Goal: Task Accomplishment & Management: Manage account settings

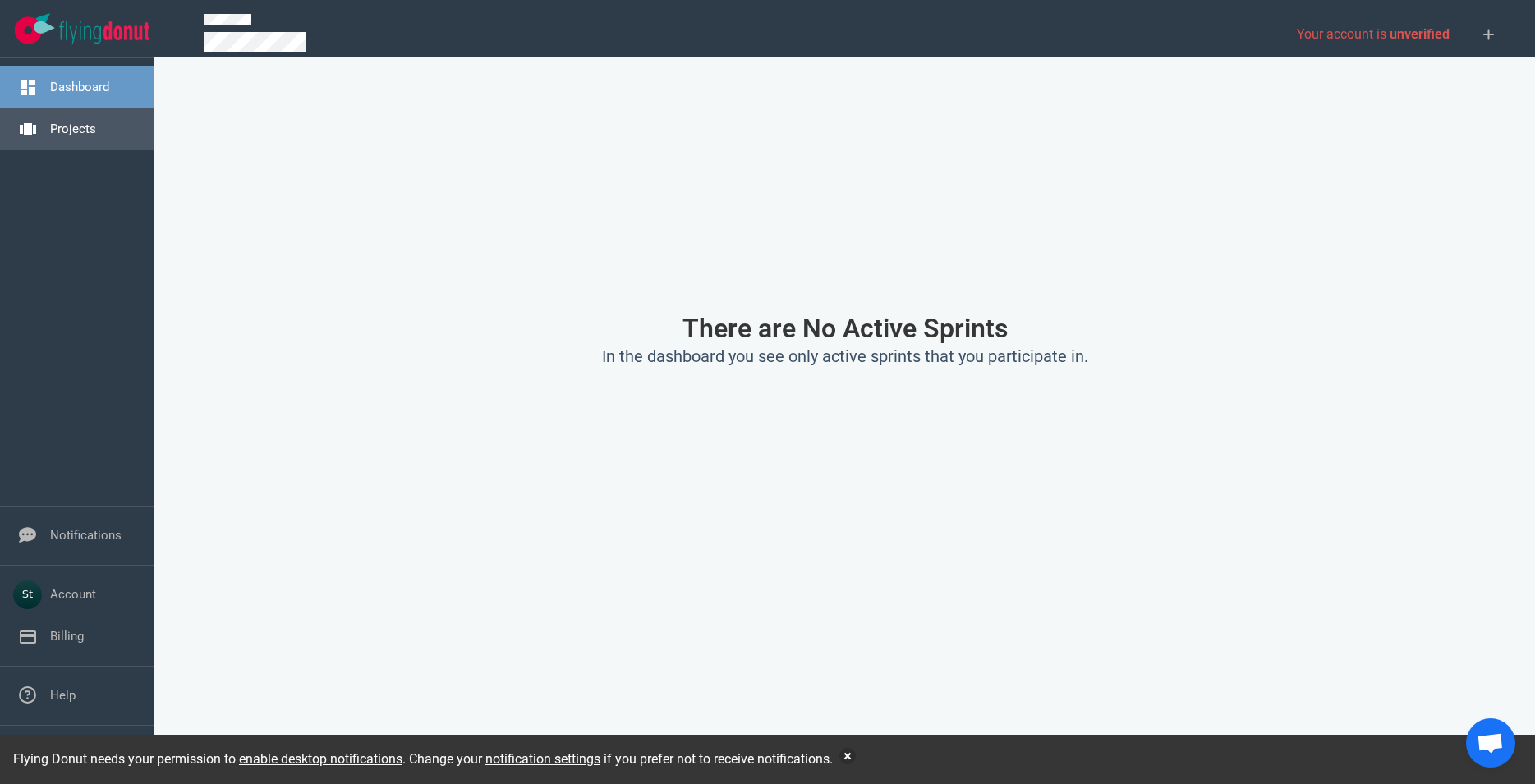
click at [91, 137] on link "Projects" at bounding box center [73, 128] width 46 height 14
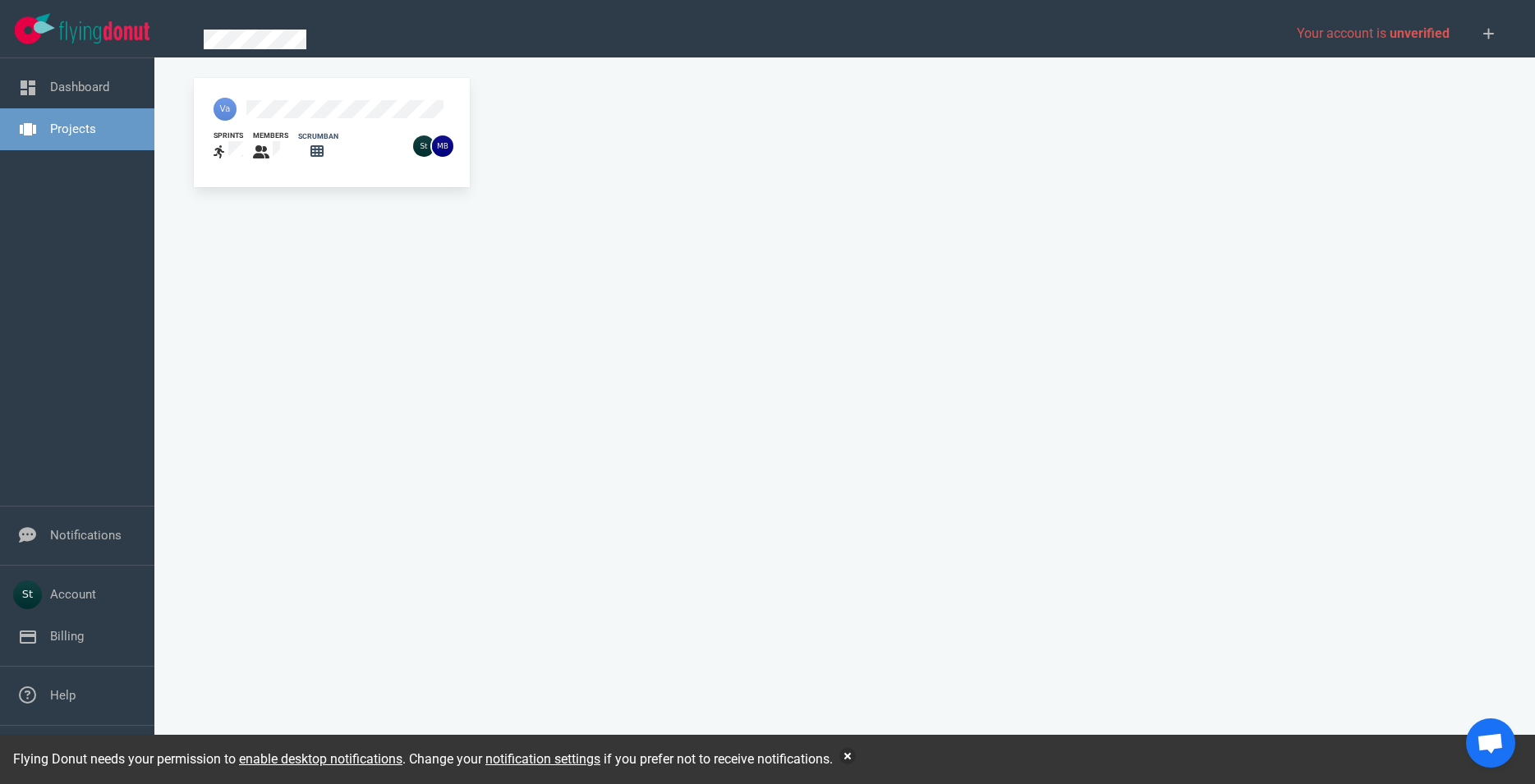
click at [264, 90] on div at bounding box center [298, 109] width 190 height 43
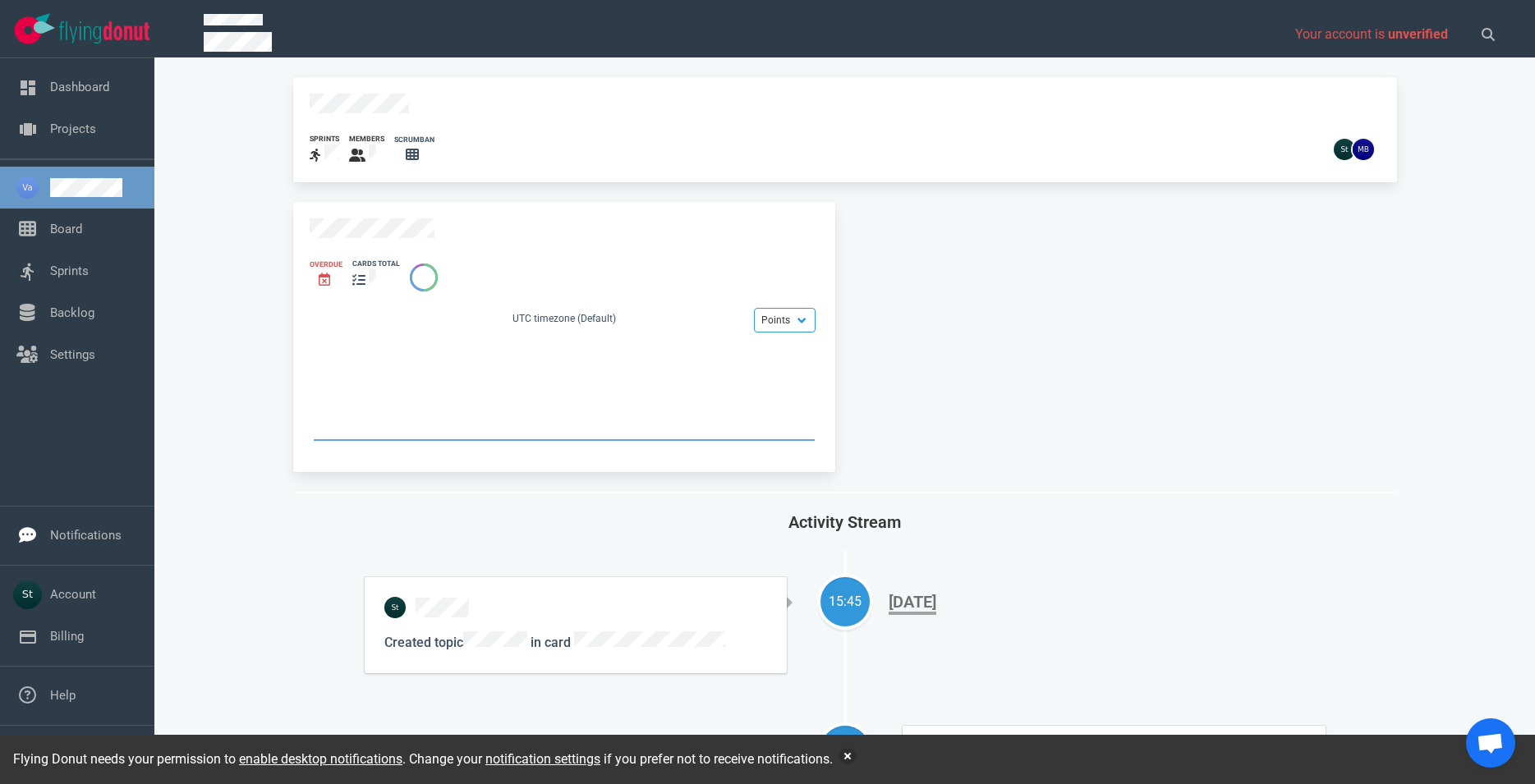
drag, startPoint x: 136, startPoint y: 540, endPoint x: 111, endPoint y: 472, distance: 72.4
click at [252, 433] on div "sprints members scrumban Overdue cards total Points Hours UTC timezone (Default…" at bounding box center [844, 430] width 1341 height 706
click at [77, 235] on link "Board" at bounding box center [65, 229] width 32 height 14
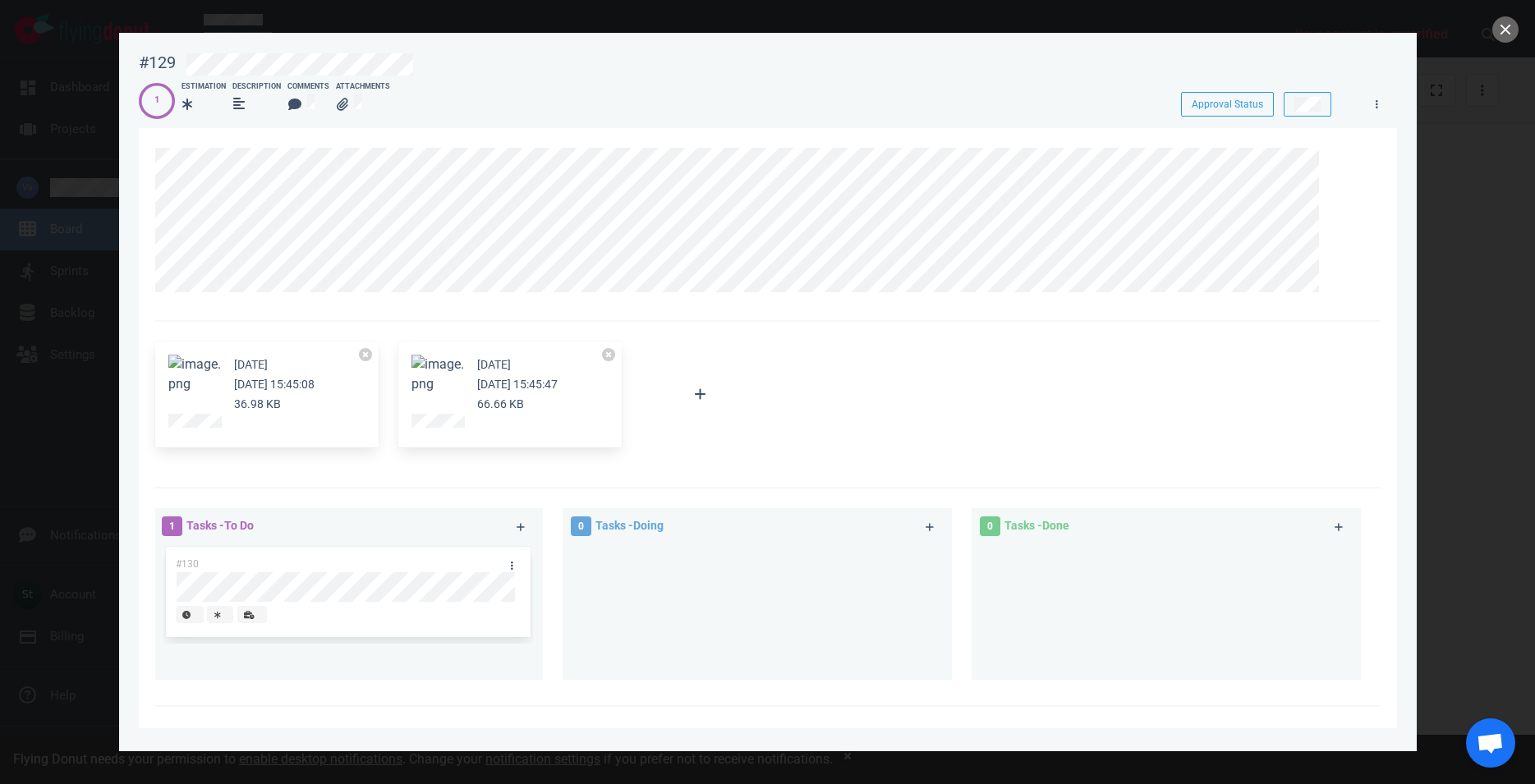
click at [1453, 252] on div at bounding box center [767, 392] width 1535 height 784
click at [1502, 34] on button "close" at bounding box center [1504, 29] width 26 height 26
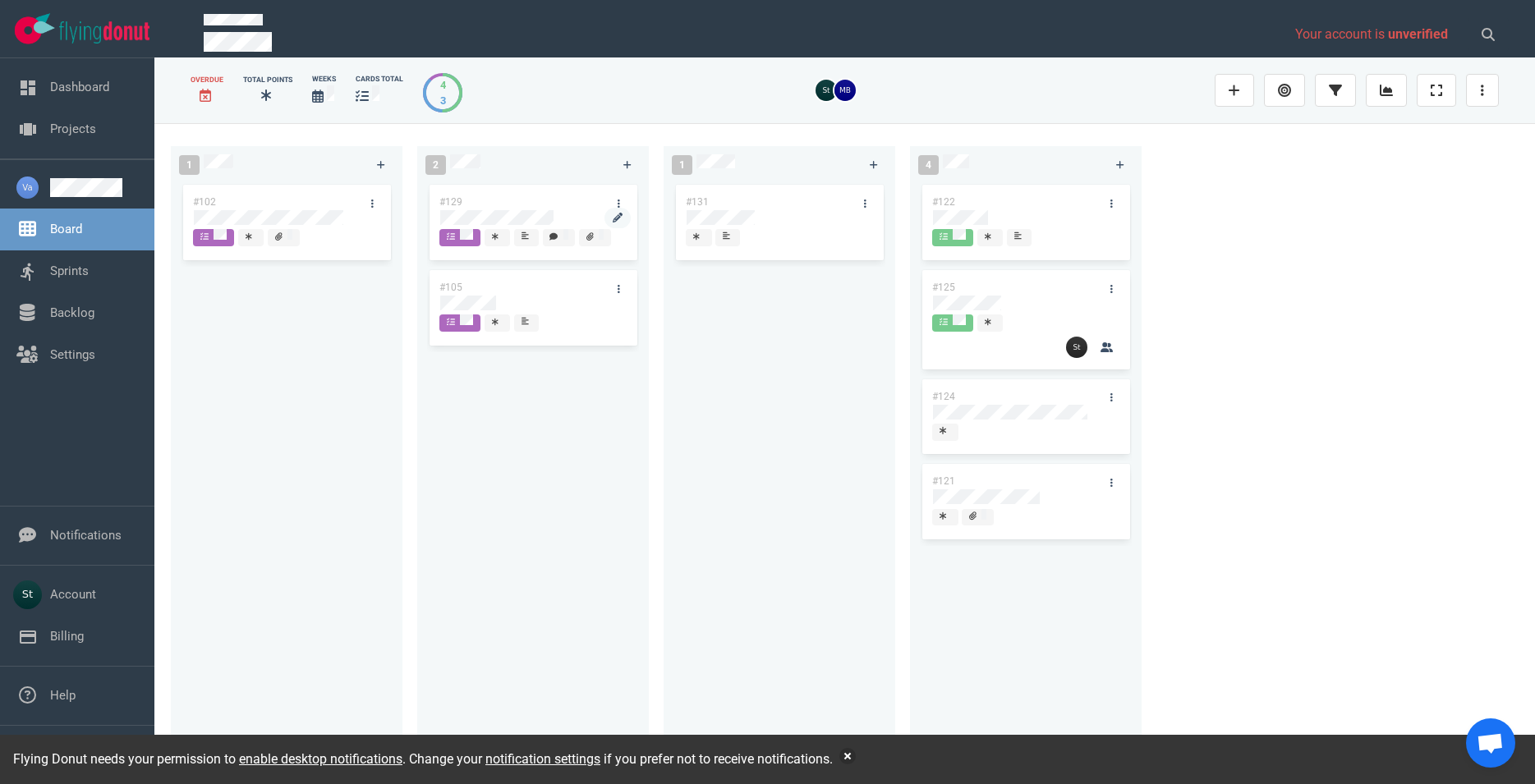
click at [517, 209] on div at bounding box center [533, 219] width 187 height 20
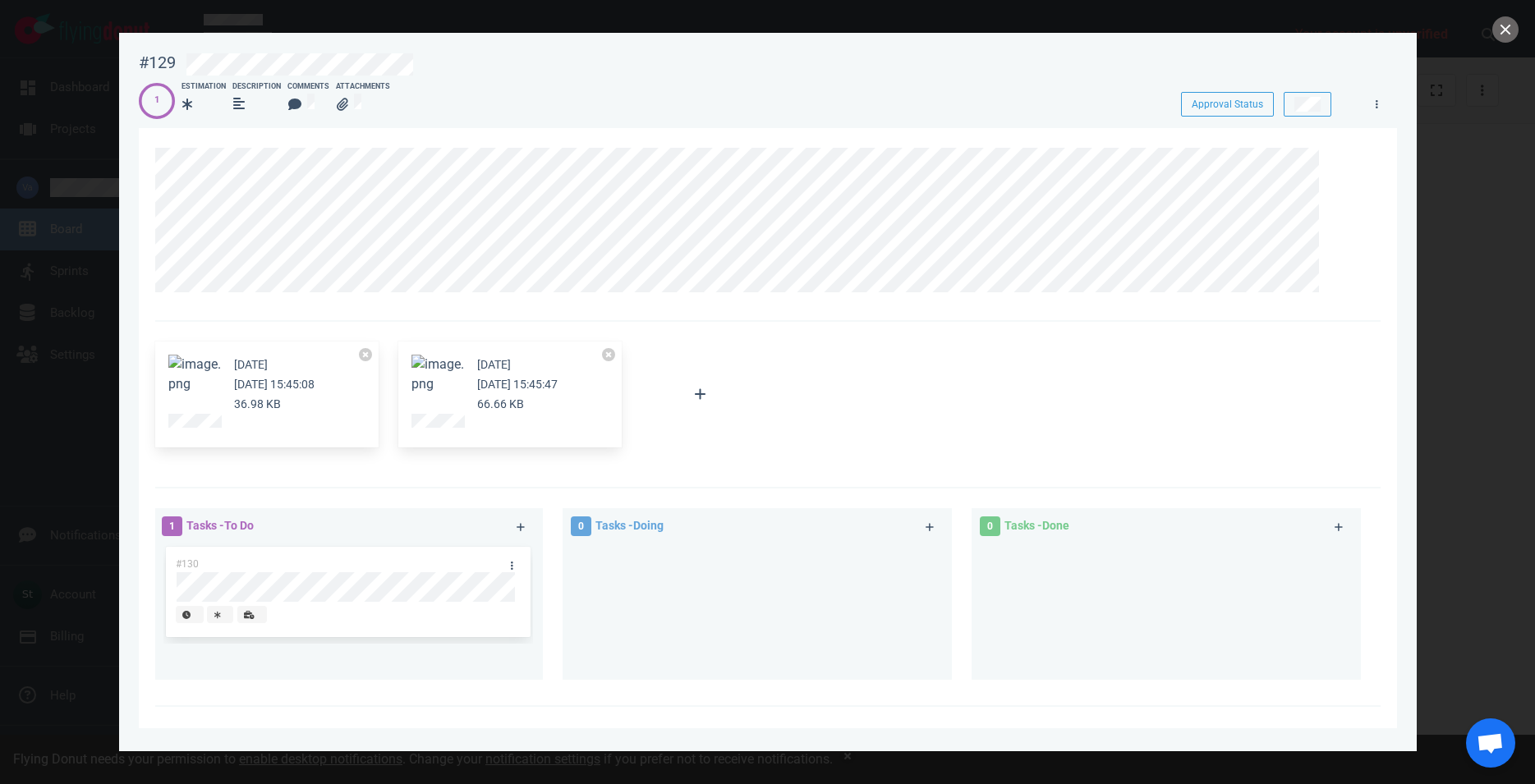
click at [45, 411] on div at bounding box center [767, 392] width 1535 height 784
click at [1502, 35] on button "close" at bounding box center [1504, 29] width 26 height 26
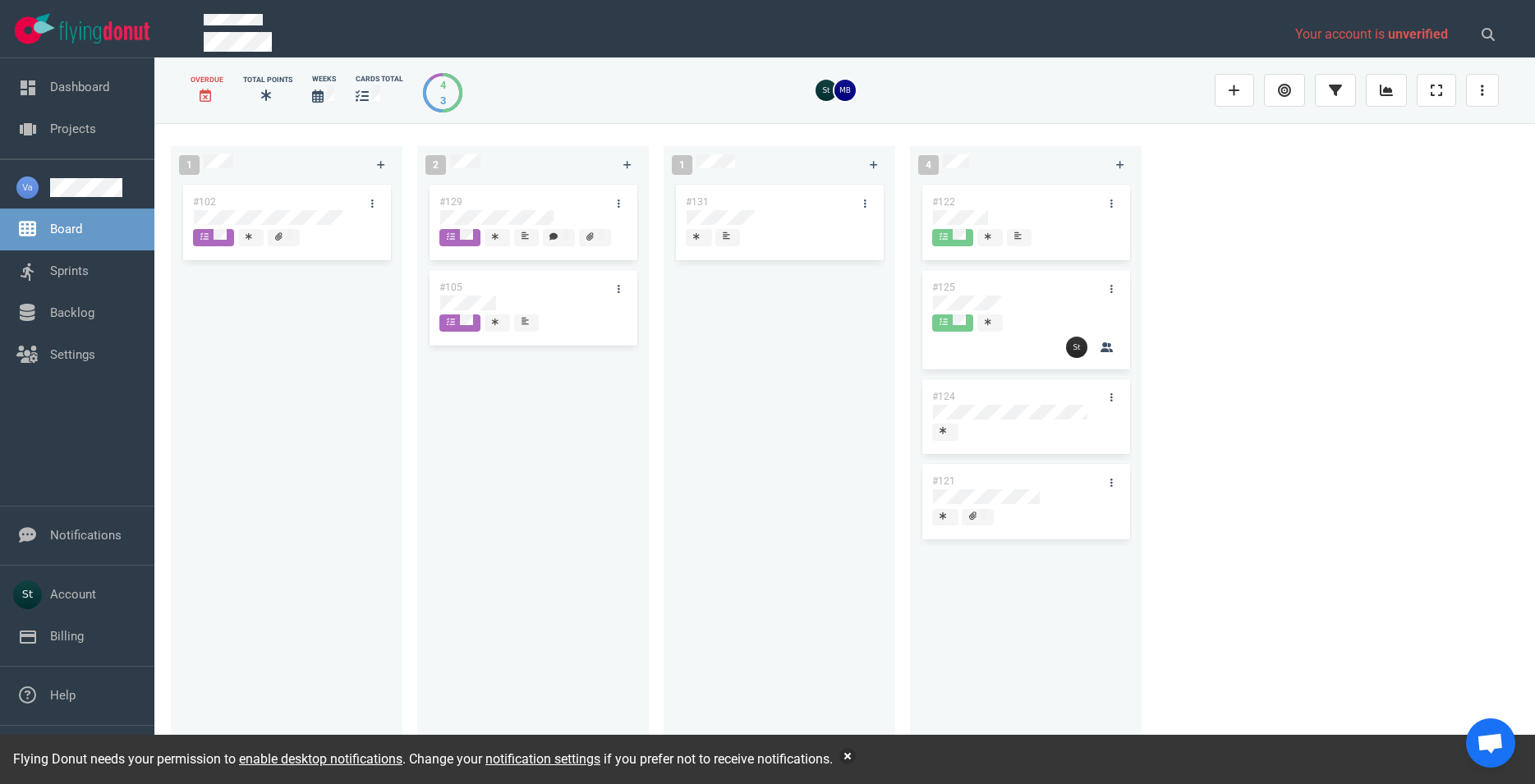
click at [487, 293] on div "#105" at bounding box center [517, 287] width 176 height 34
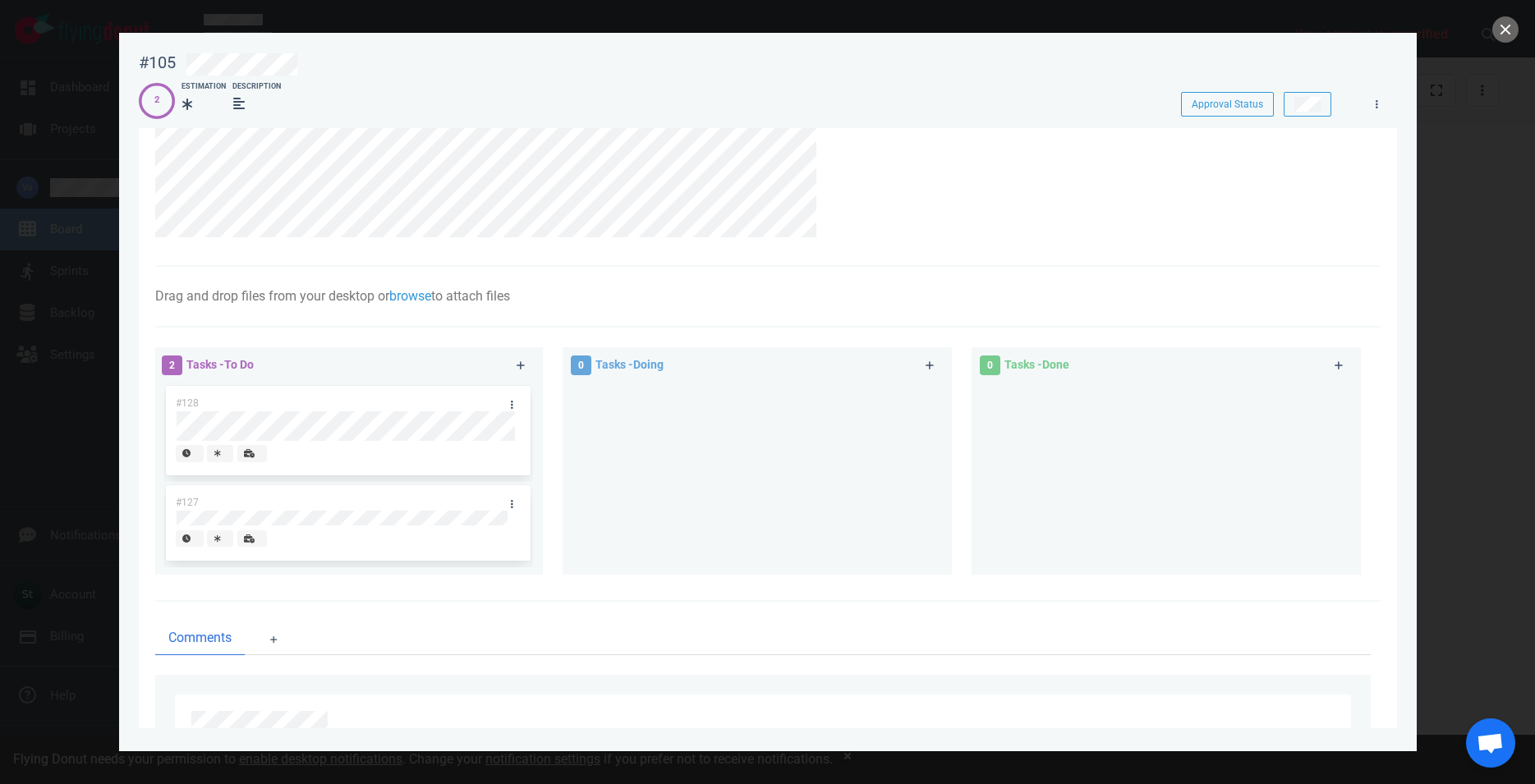
scroll to position [187, 0]
click at [1496, 33] on button "close" at bounding box center [1504, 29] width 26 height 26
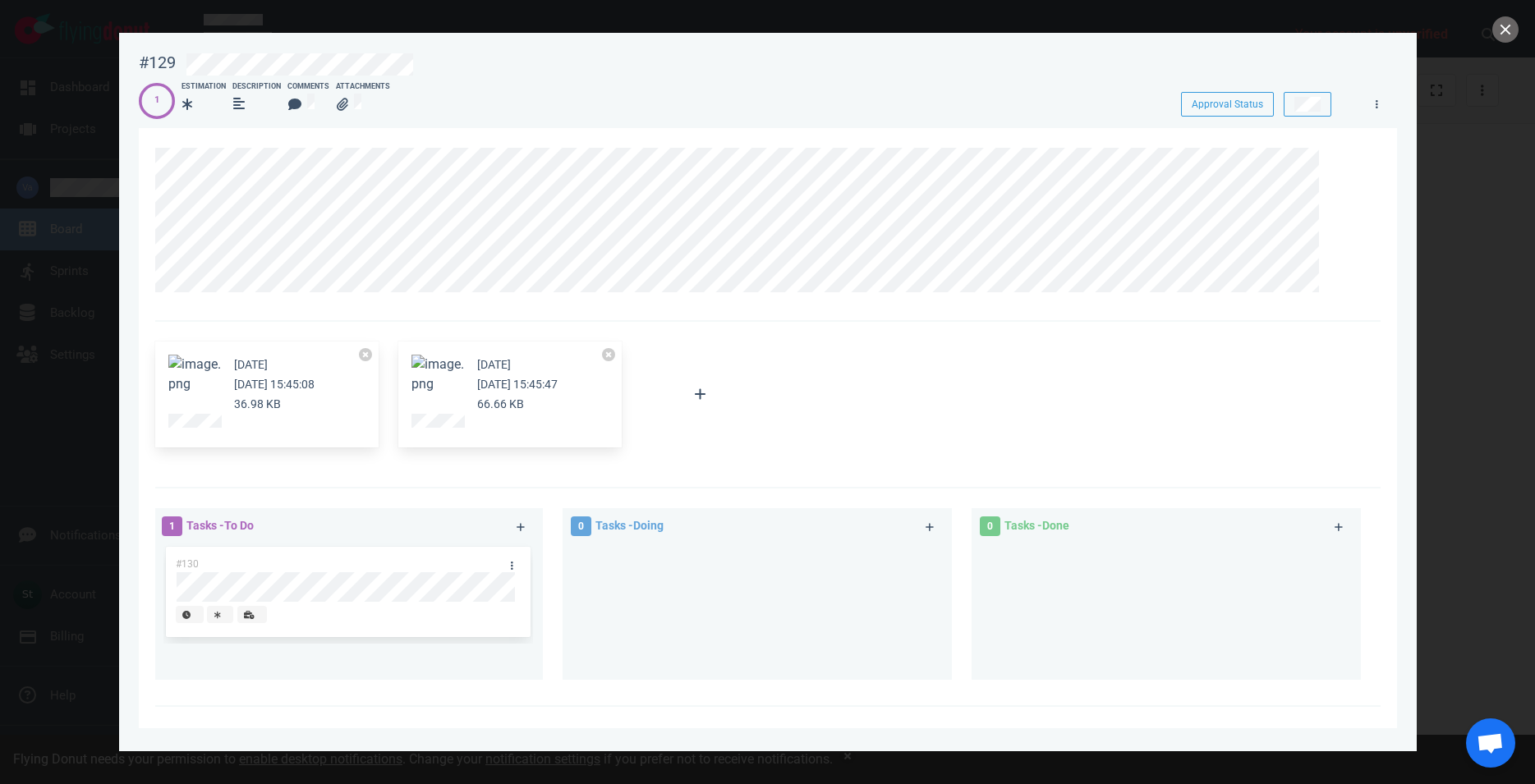
scroll to position [361, 0]
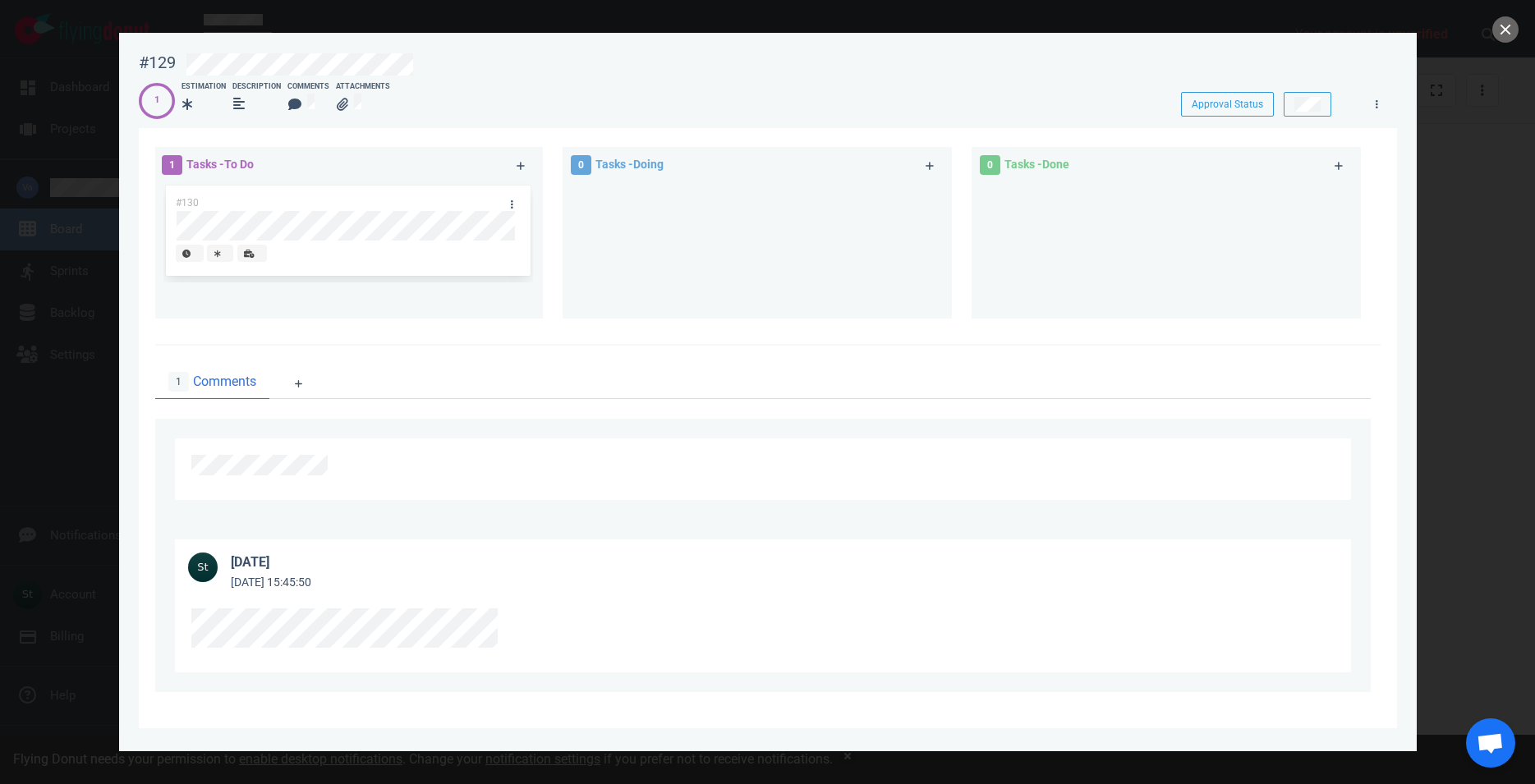
click at [93, 244] on div at bounding box center [767, 392] width 1535 height 784
click at [1504, 23] on button "close" at bounding box center [1504, 29] width 26 height 26
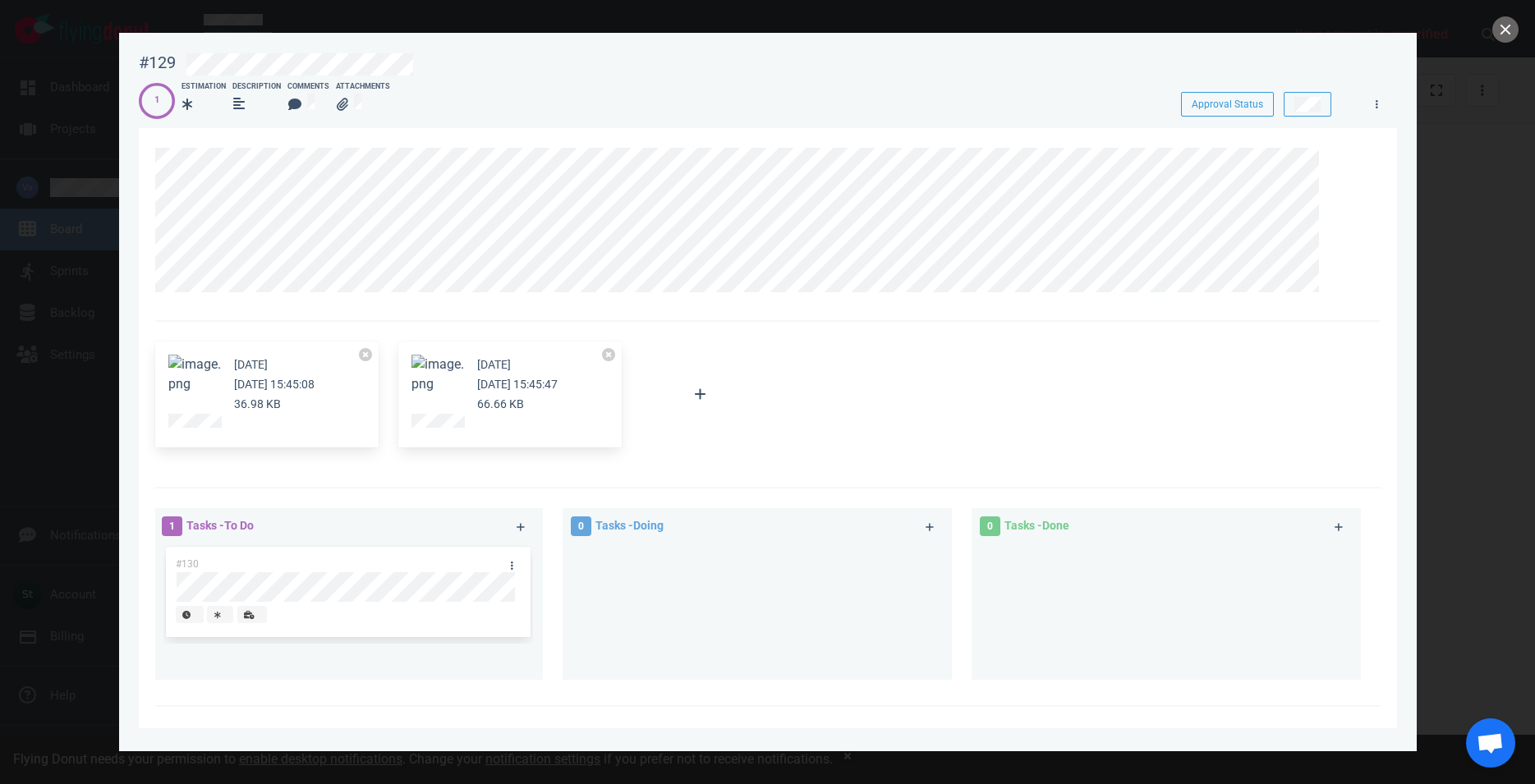
click at [372, 357] on div "[DATE] [DATE] 15:45:08 36.98 KB" at bounding box center [267, 395] width 224 height 107
click at [365, 357] on button at bounding box center [365, 355] width 13 height 13
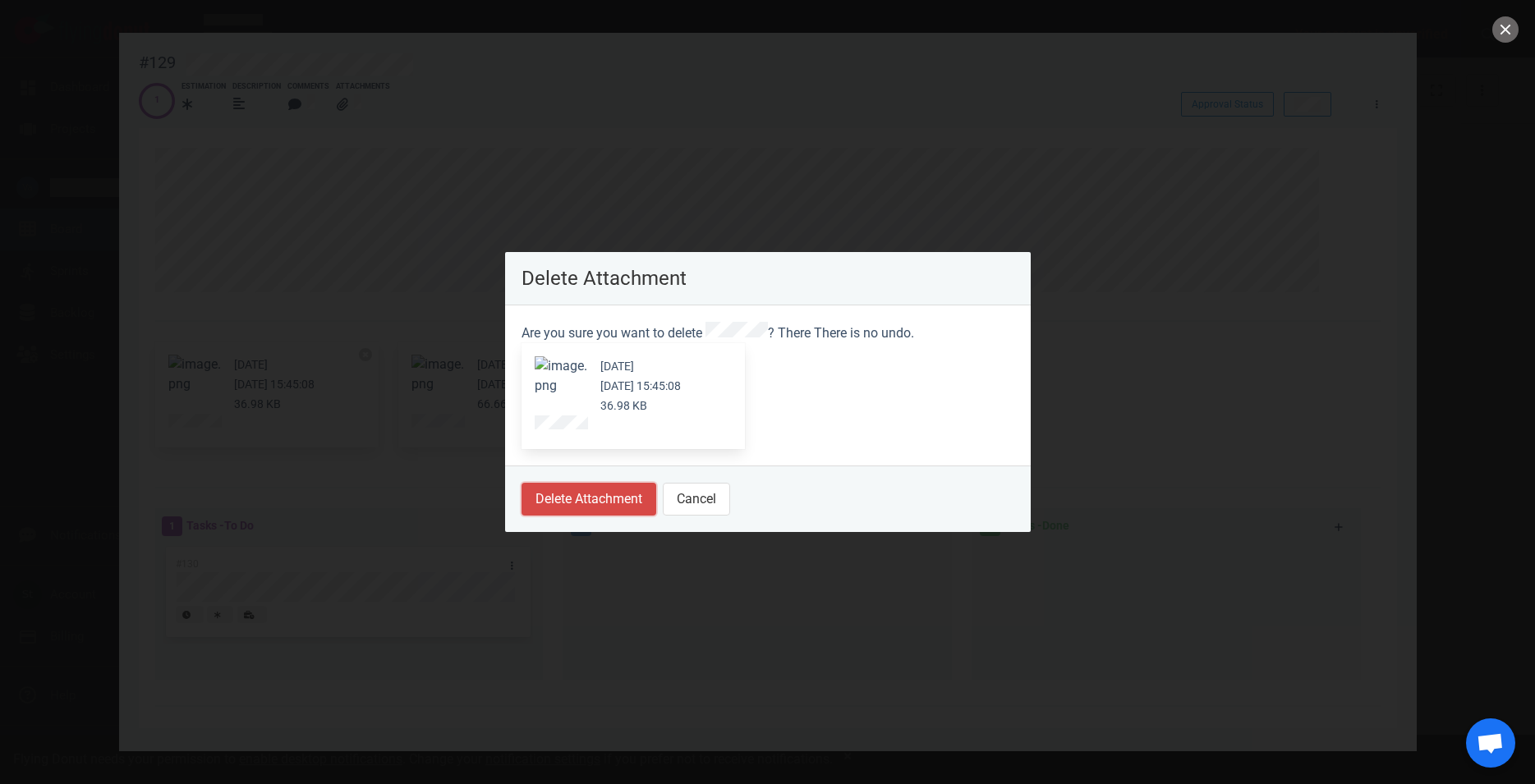
click at [541, 490] on button "Delete Attachment" at bounding box center [588, 499] width 135 height 33
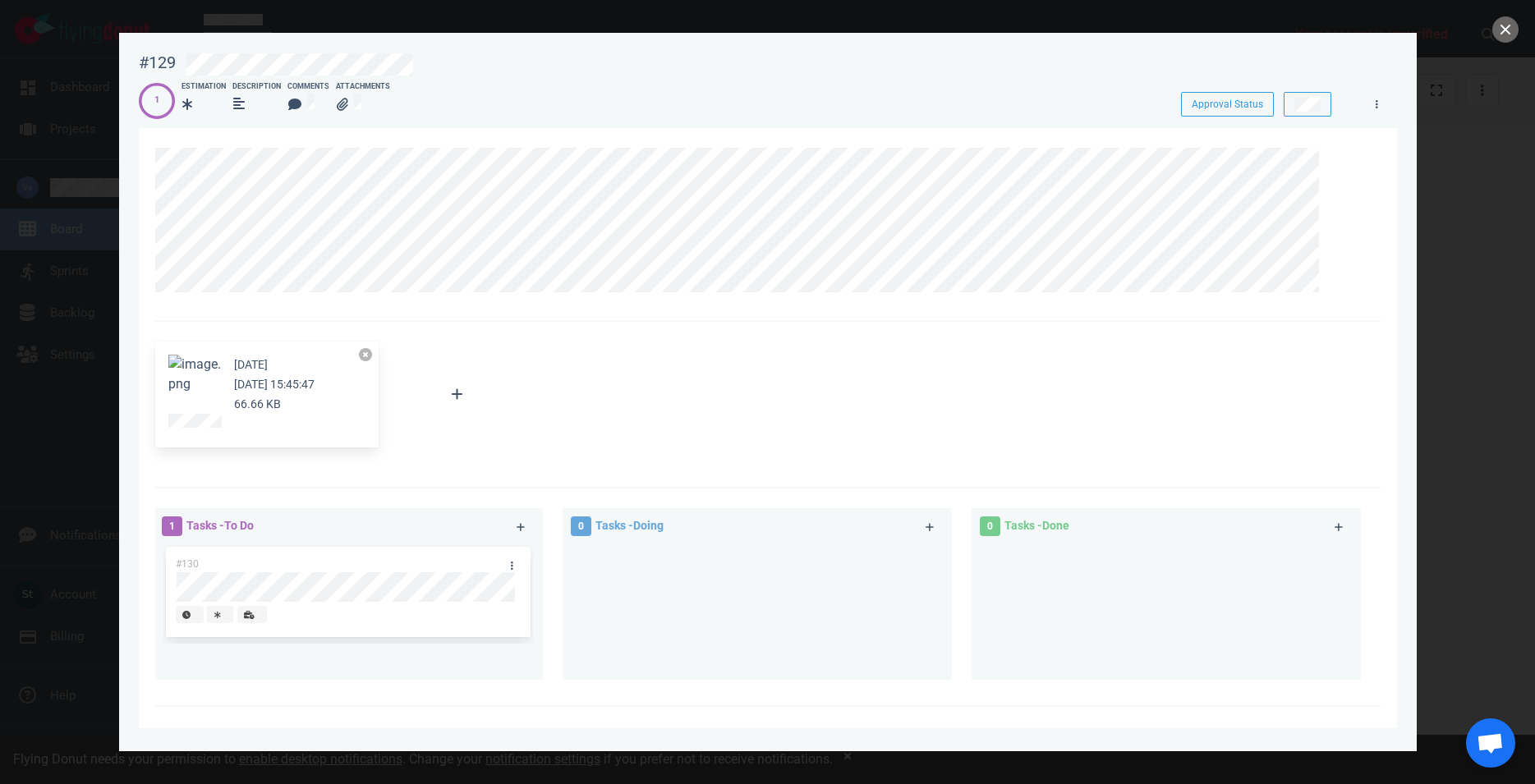
click at [370, 358] on button at bounding box center [365, 355] width 13 height 13
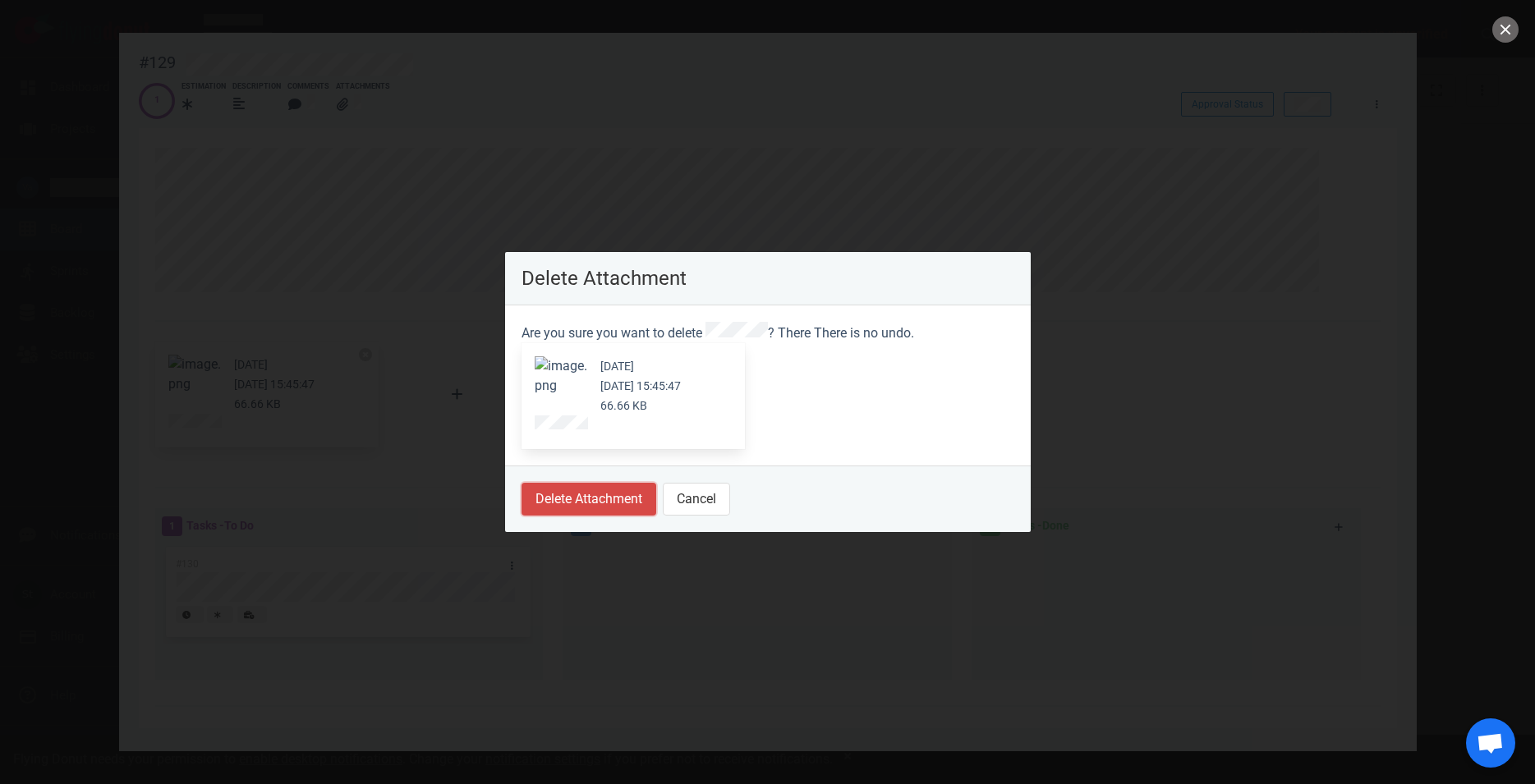
click at [542, 498] on button "Delete Attachment" at bounding box center [588, 499] width 135 height 33
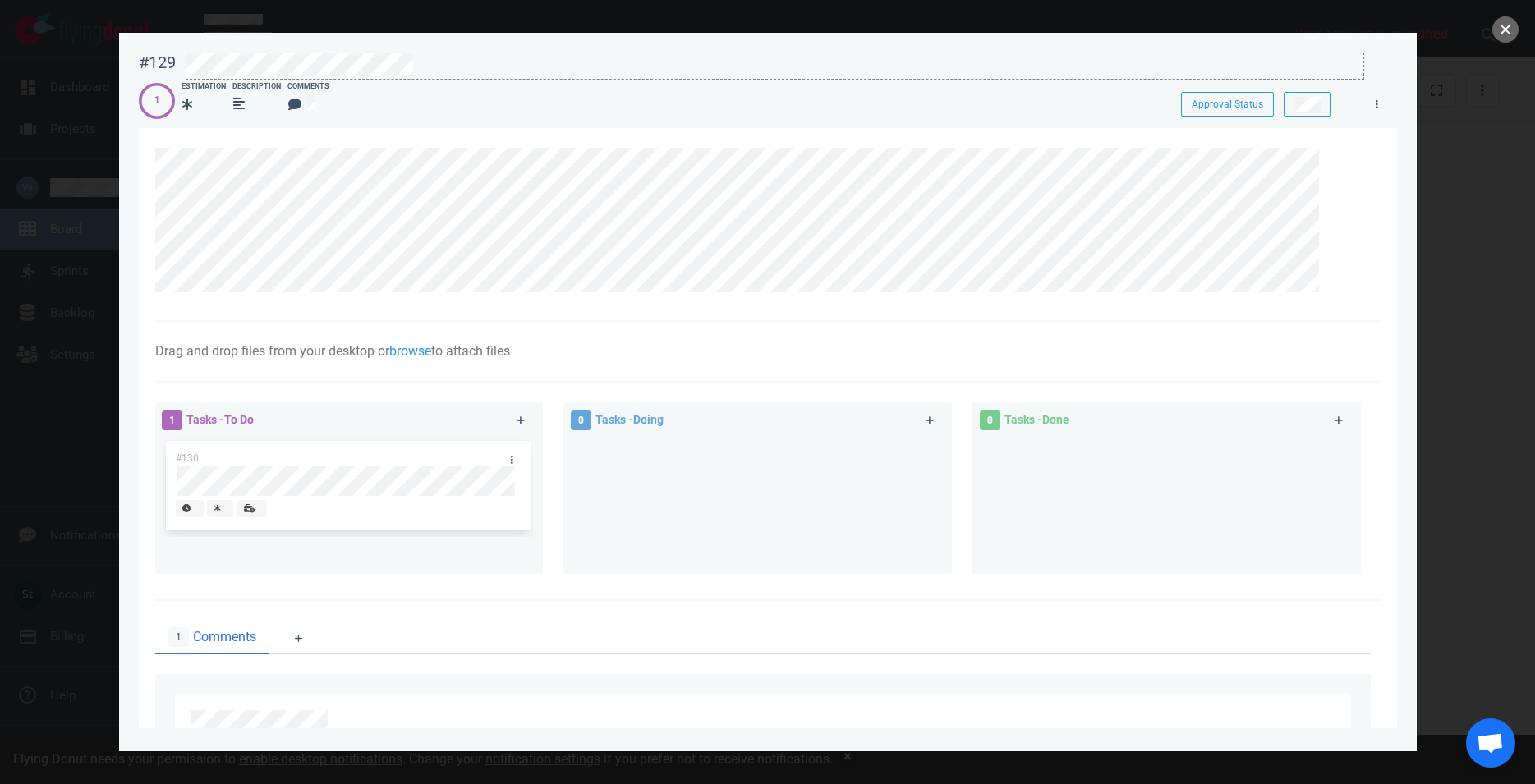
click at [359, 68] on div at bounding box center [775, 64] width 1176 height 22
